Goal: Task Accomplishment & Management: Use online tool/utility

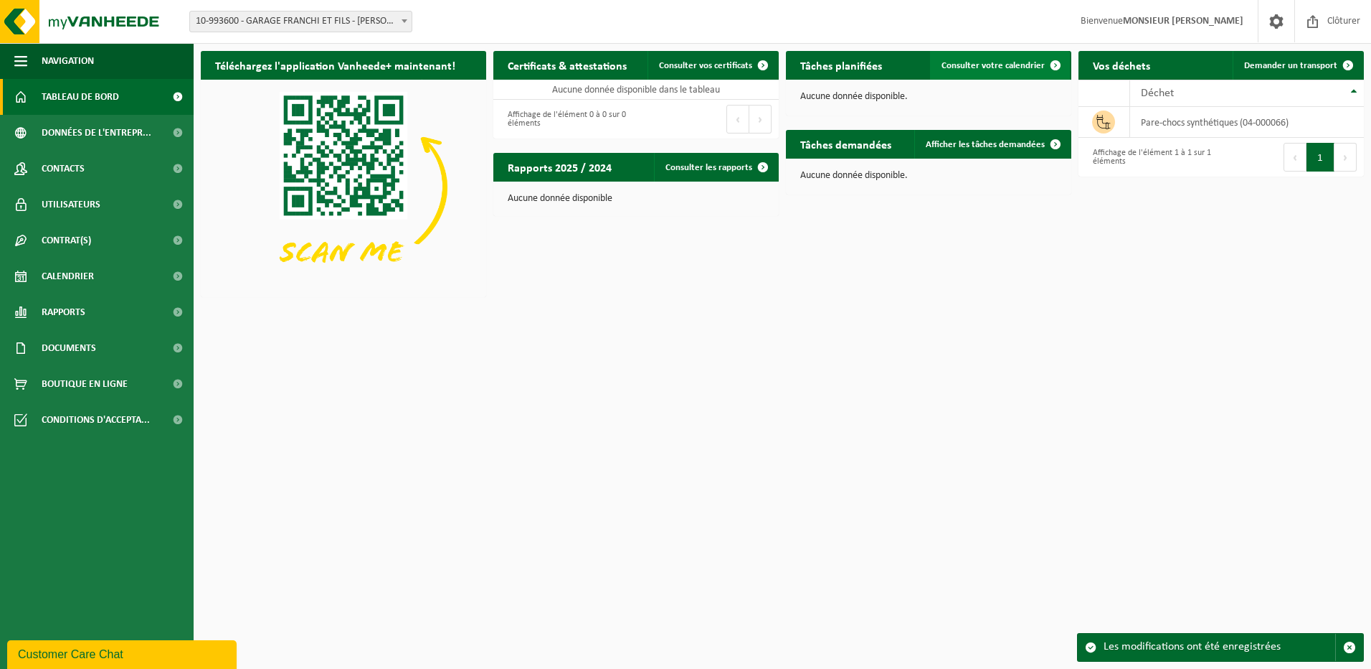
click at [1055, 65] on span at bounding box center [1055, 65] width 29 height 29
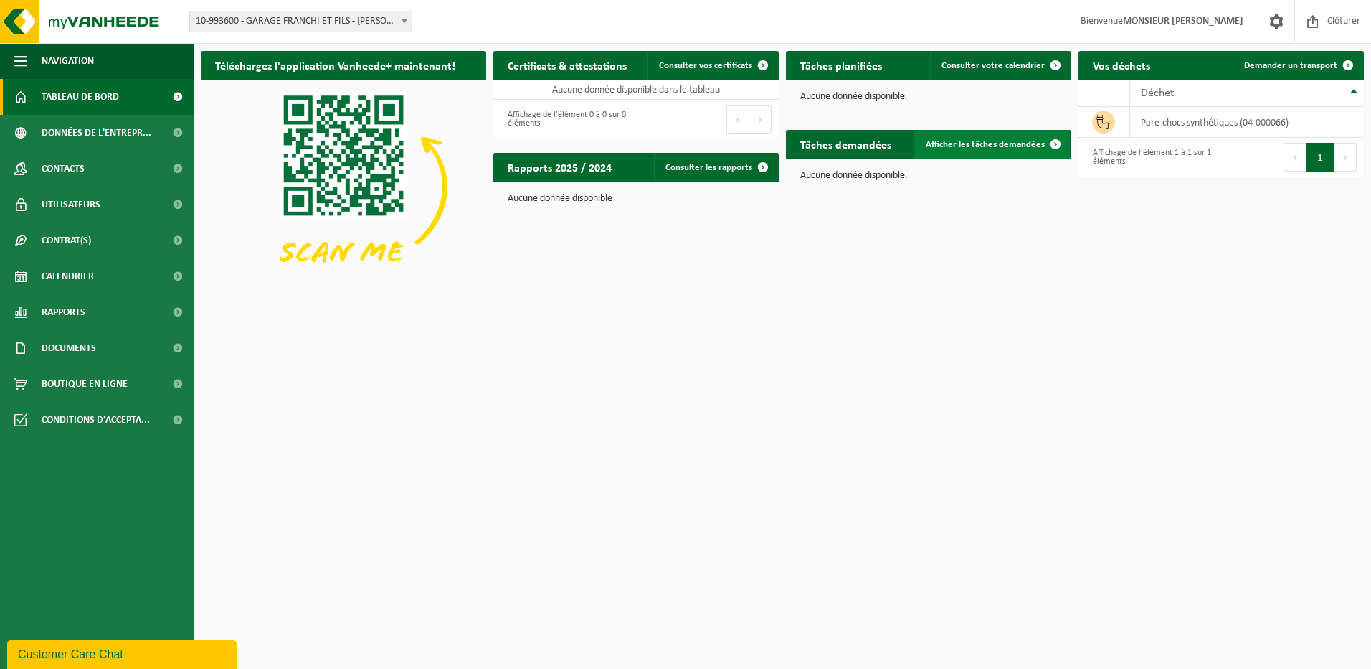
click at [1052, 146] on span at bounding box center [1055, 144] width 29 height 29
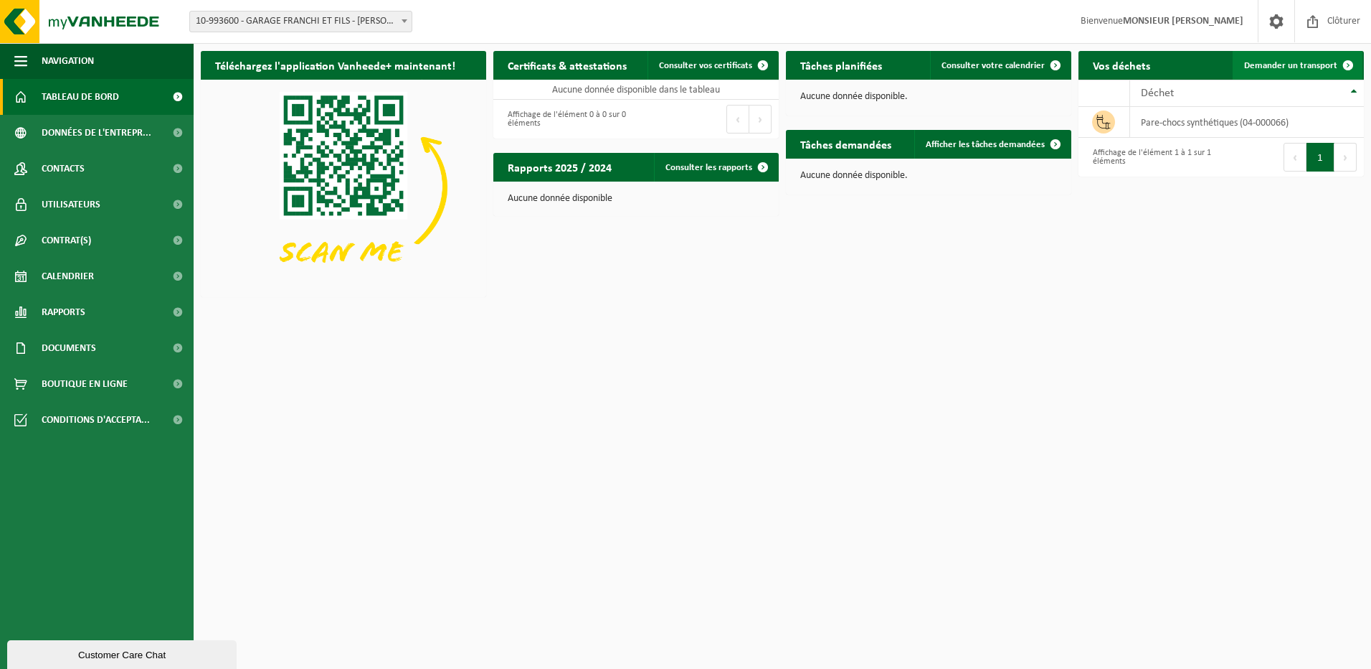
click at [1344, 64] on span at bounding box center [1348, 65] width 29 height 29
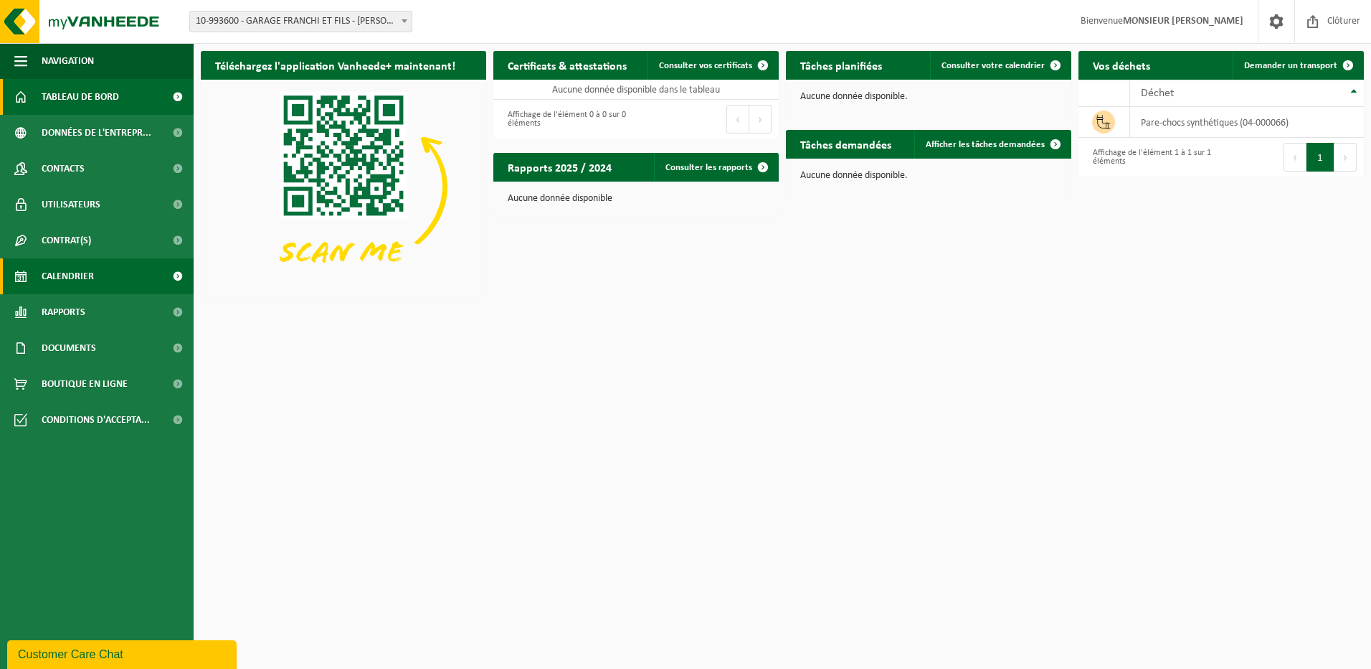
click at [71, 273] on span "Calendrier" at bounding box center [68, 276] width 52 height 36
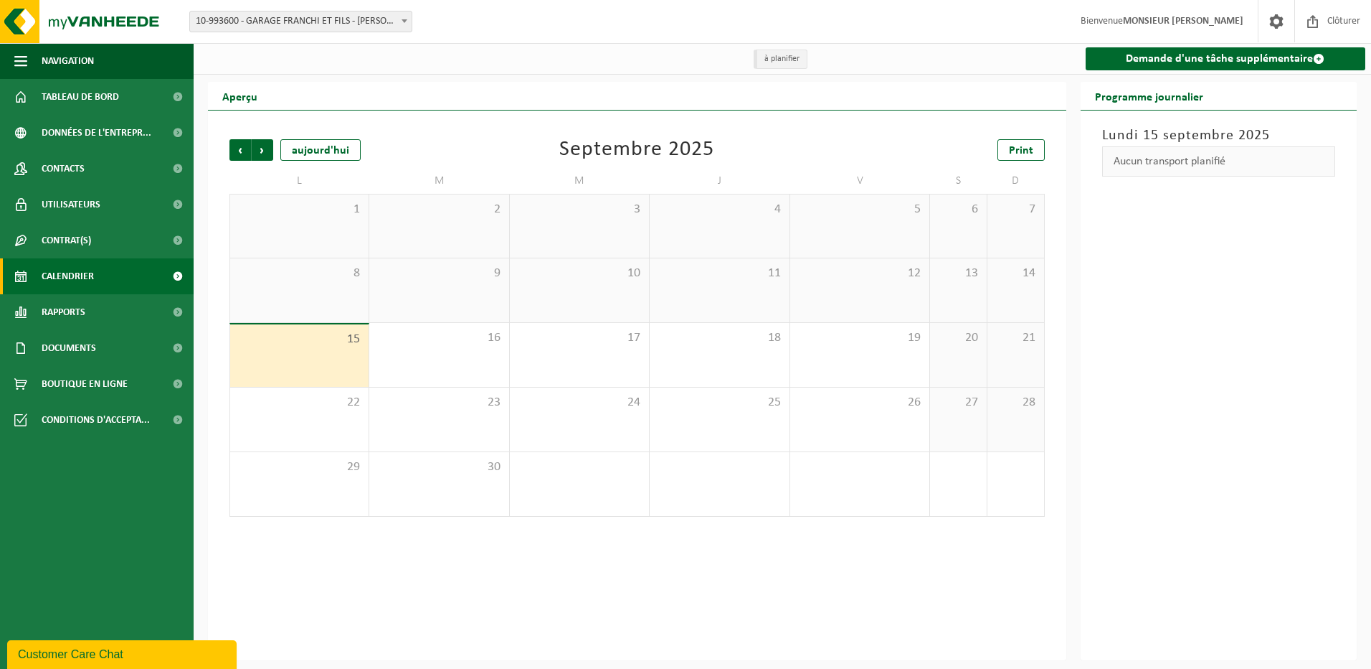
click at [275, 361] on div "15" at bounding box center [299, 355] width 138 height 62
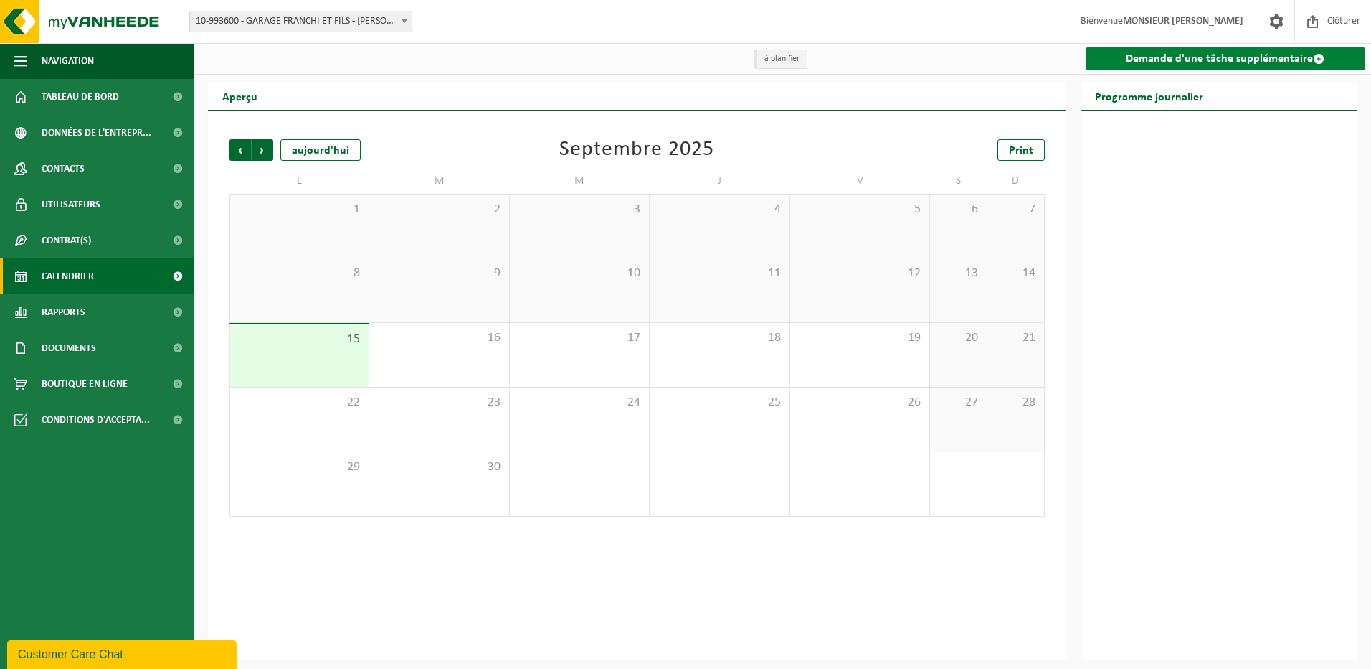
click at [1186, 58] on link "Demande d'une tâche supplémentaire" at bounding box center [1226, 58] width 280 height 23
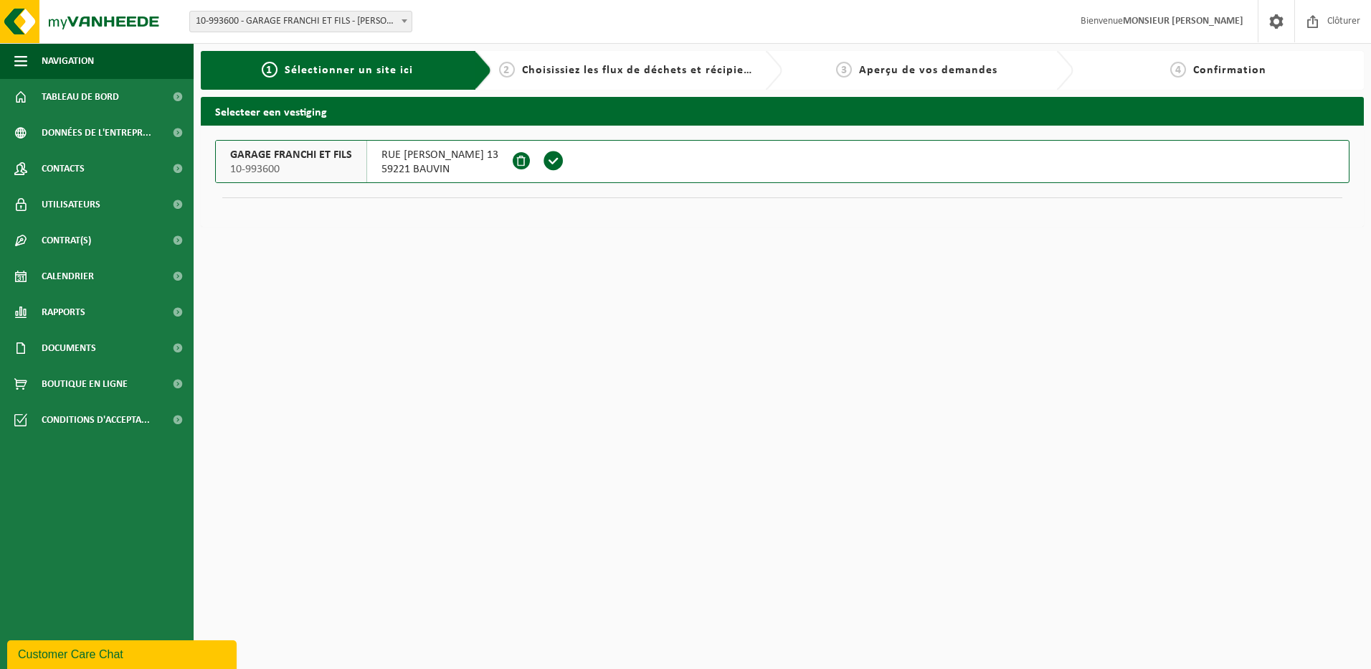
click at [275, 156] on span "GARAGE FRANCHI ET FILS" at bounding box center [291, 155] width 122 height 14
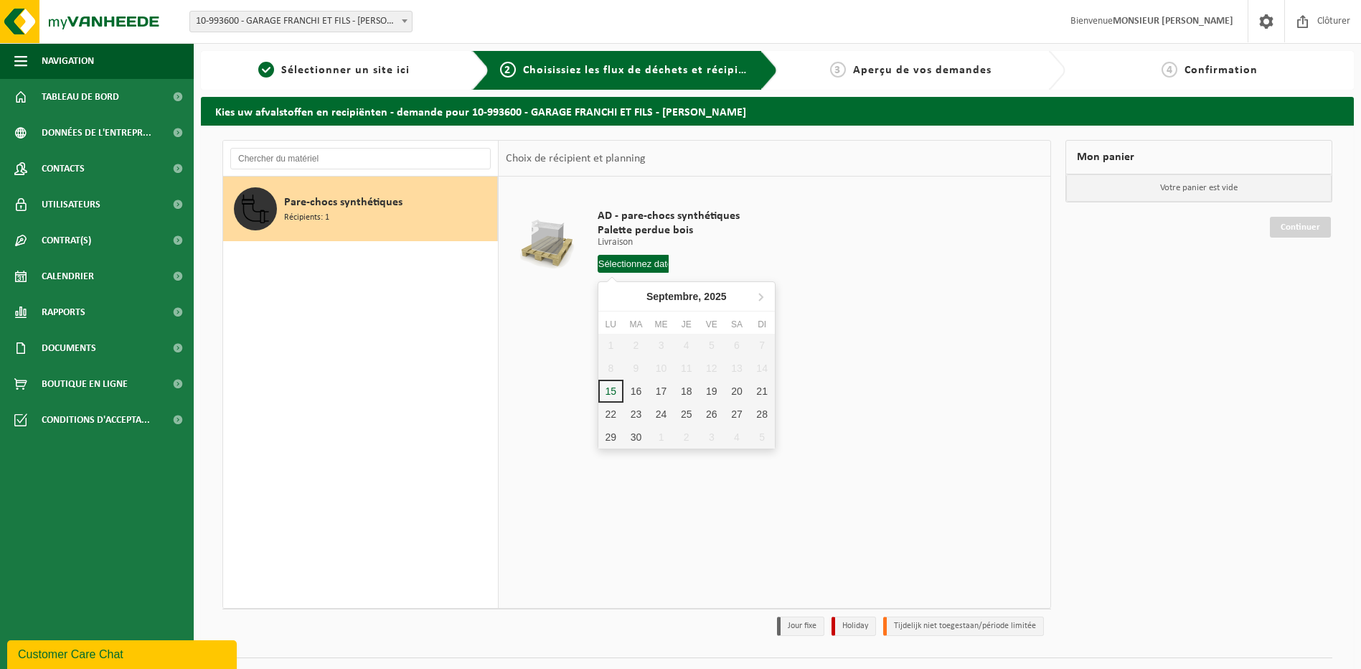
click at [646, 265] on input "text" at bounding box center [632, 264] width 71 height 18
click at [612, 395] on div "15" at bounding box center [610, 390] width 25 height 23
type input "à partir de 2025-09-15"
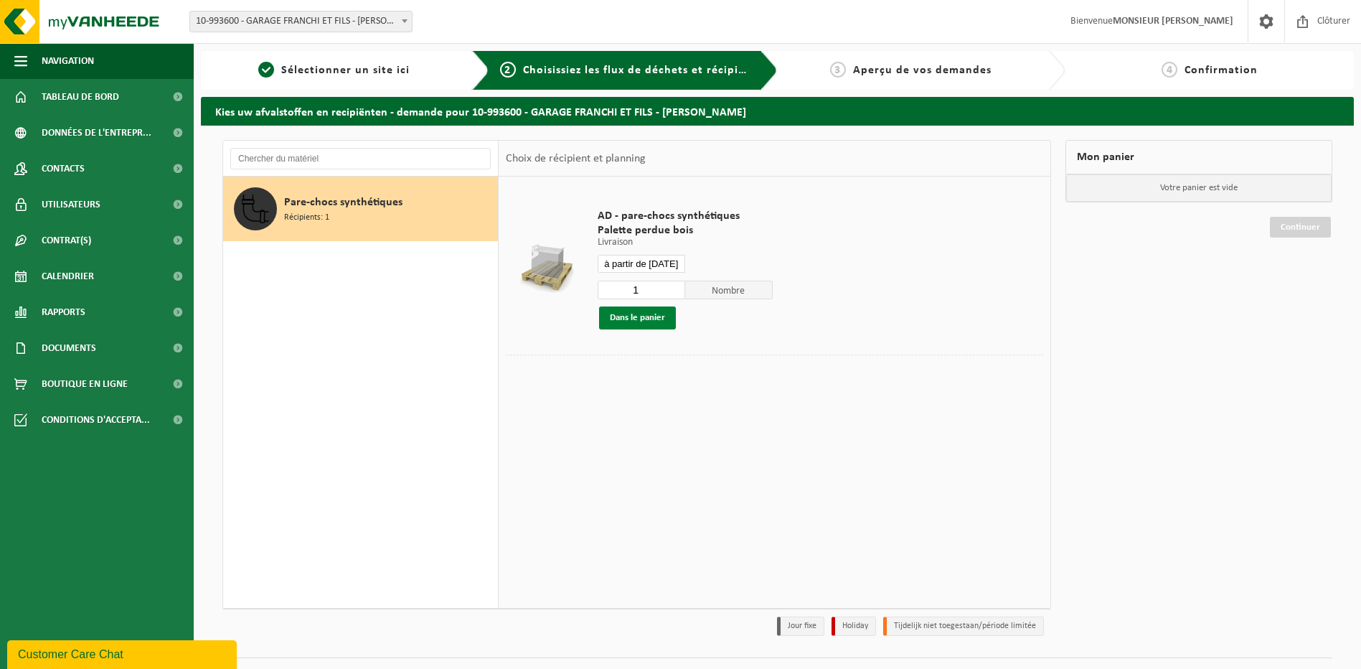
click at [634, 318] on button "Dans le panier" at bounding box center [637, 317] width 77 height 23
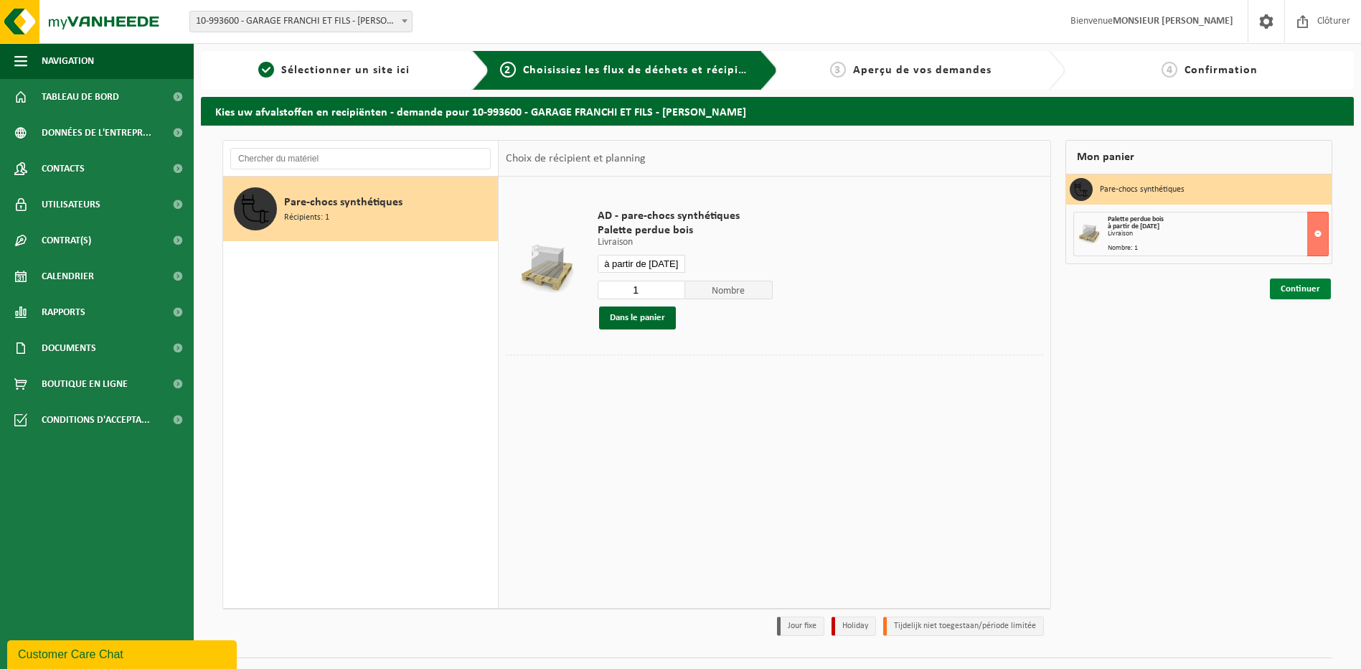
click at [1304, 291] on link "Continuer" at bounding box center [1300, 288] width 61 height 21
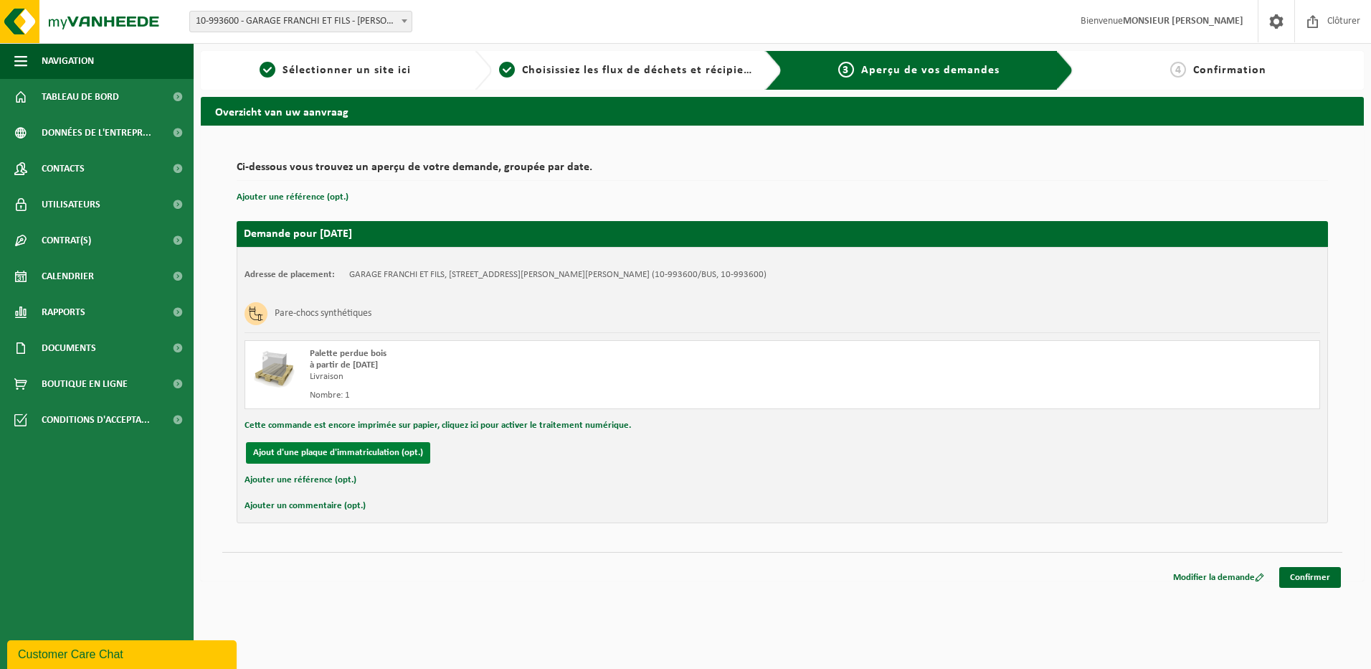
click at [358, 454] on button "Ajout d'une plaque d'immatriculation (opt.)" at bounding box center [338, 453] width 184 height 22
click at [353, 454] on input "text" at bounding box center [460, 453] width 323 height 22
type input "FD-977-LL"
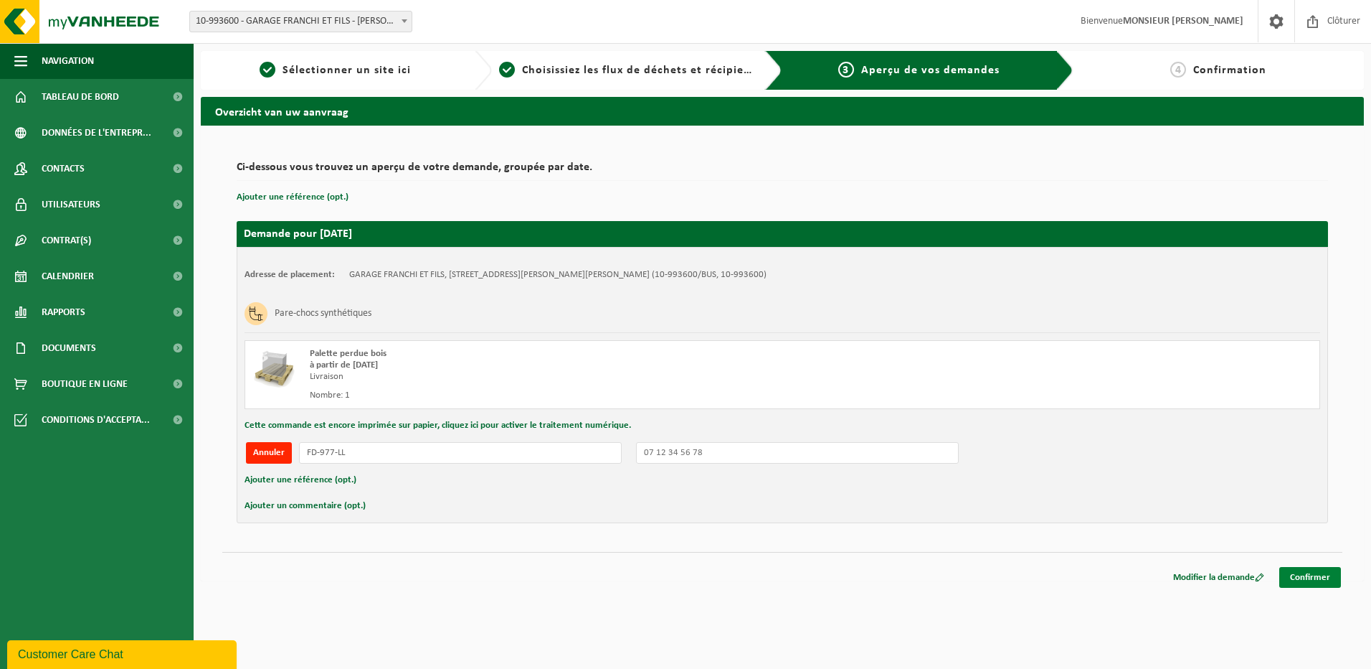
click at [1315, 577] on link "Confirmer" at bounding box center [1311, 577] width 62 height 21
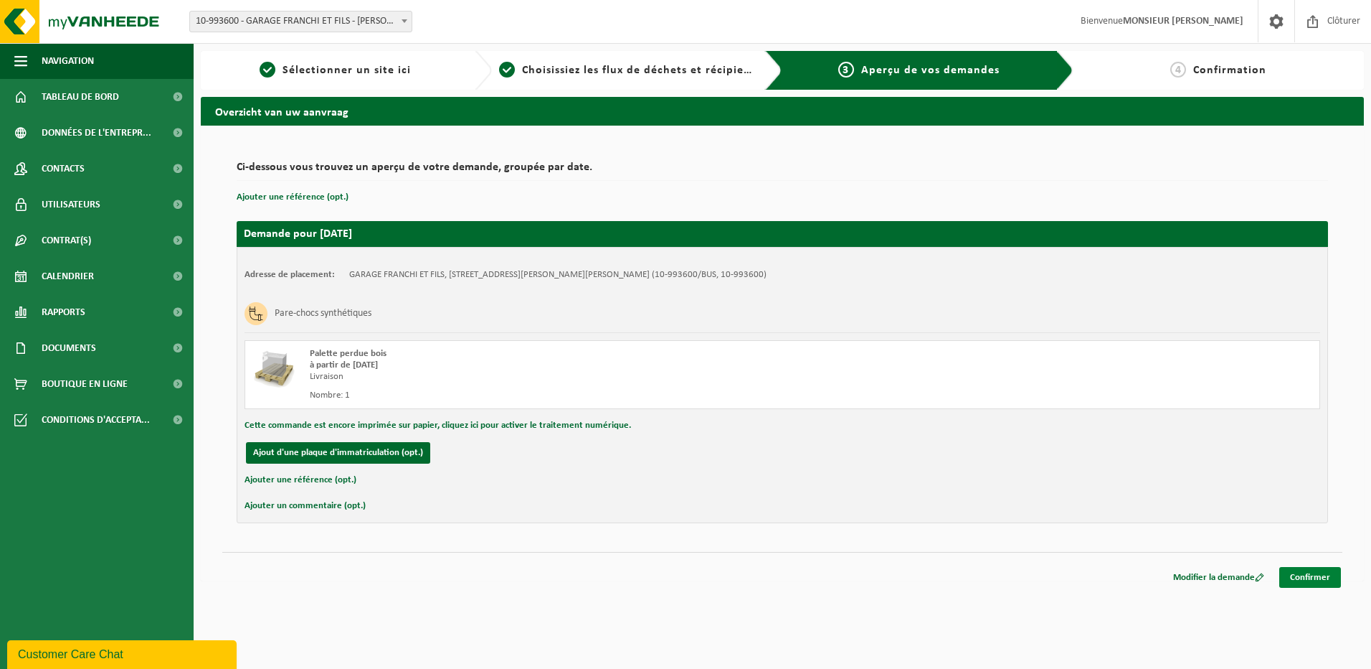
click at [1316, 576] on link "Confirmer" at bounding box center [1311, 577] width 62 height 21
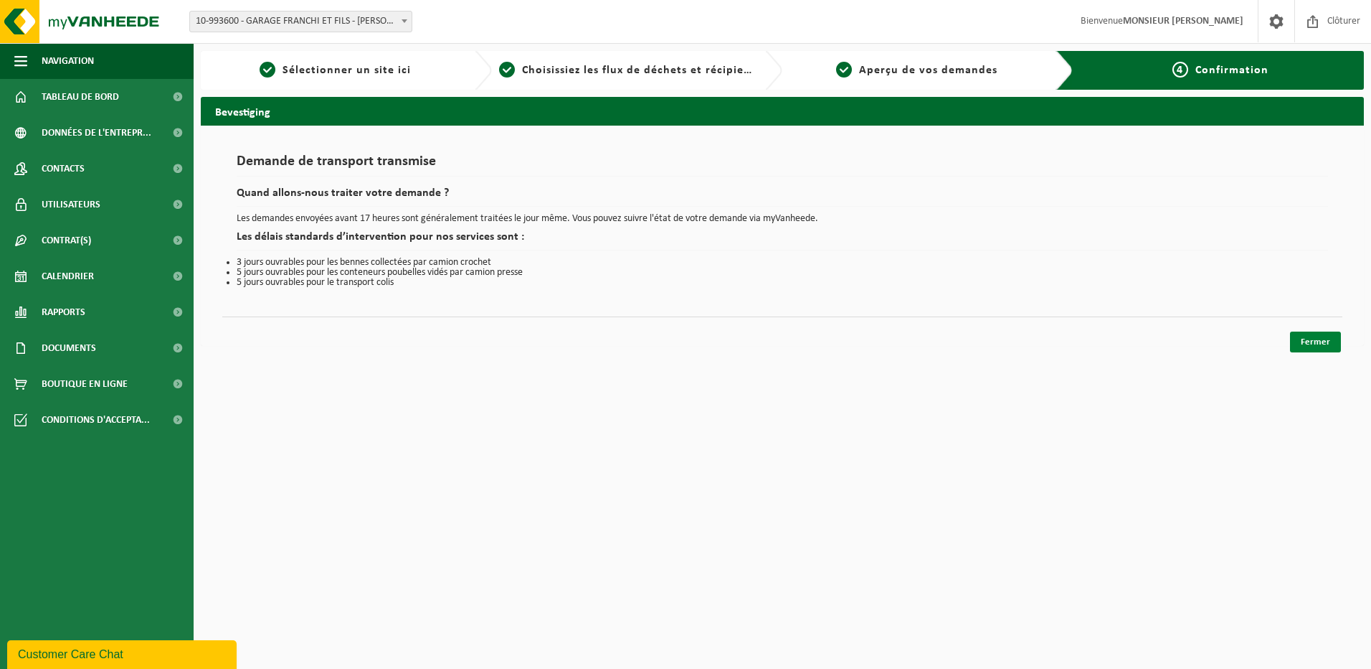
click at [1315, 343] on link "Fermer" at bounding box center [1315, 341] width 51 height 21
